Goal: Task Accomplishment & Management: Complete application form

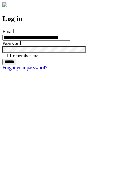
type input "**********"
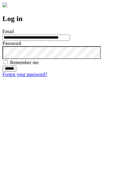
click at [16, 72] on input "******" at bounding box center [9, 69] width 14 height 6
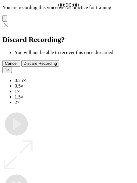
type input "**********"
